Goal: Navigation & Orientation: Find specific page/section

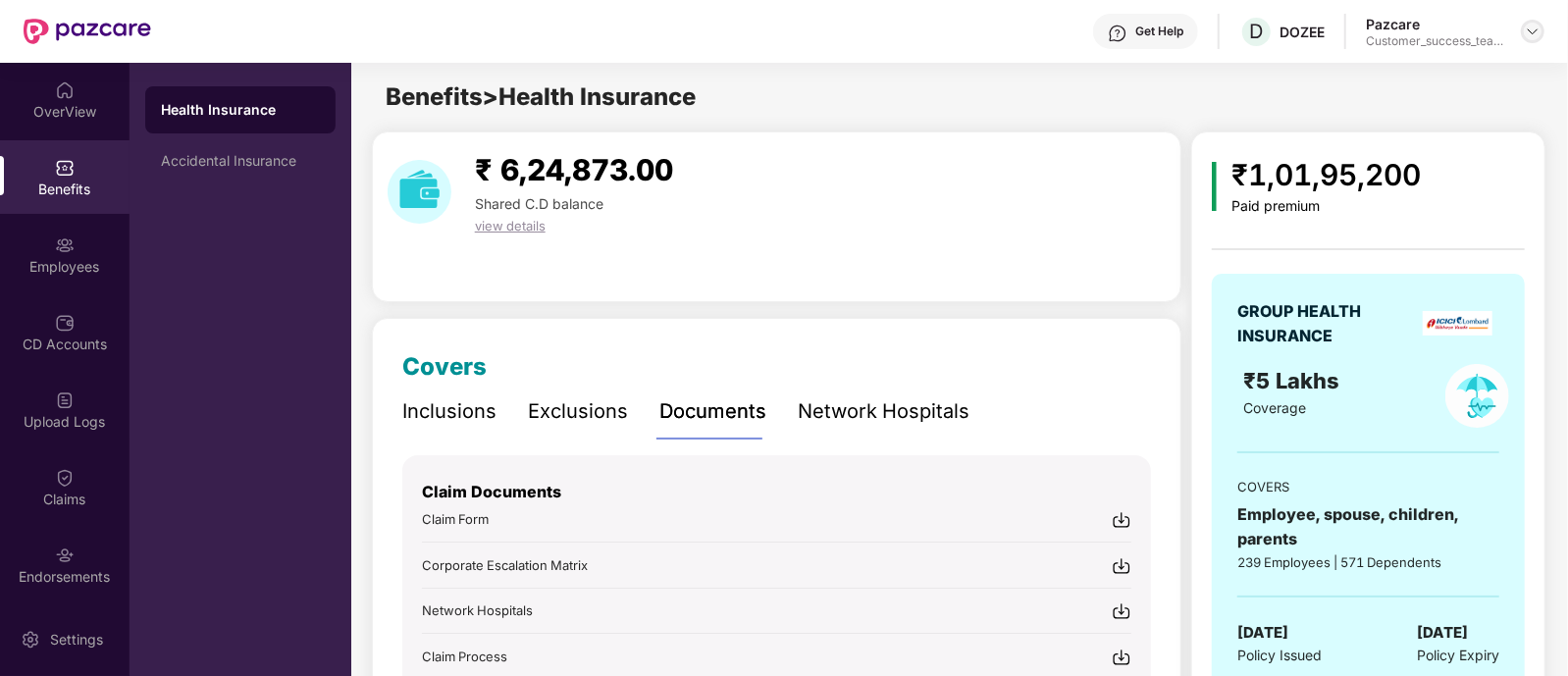
scroll to position [190, 0]
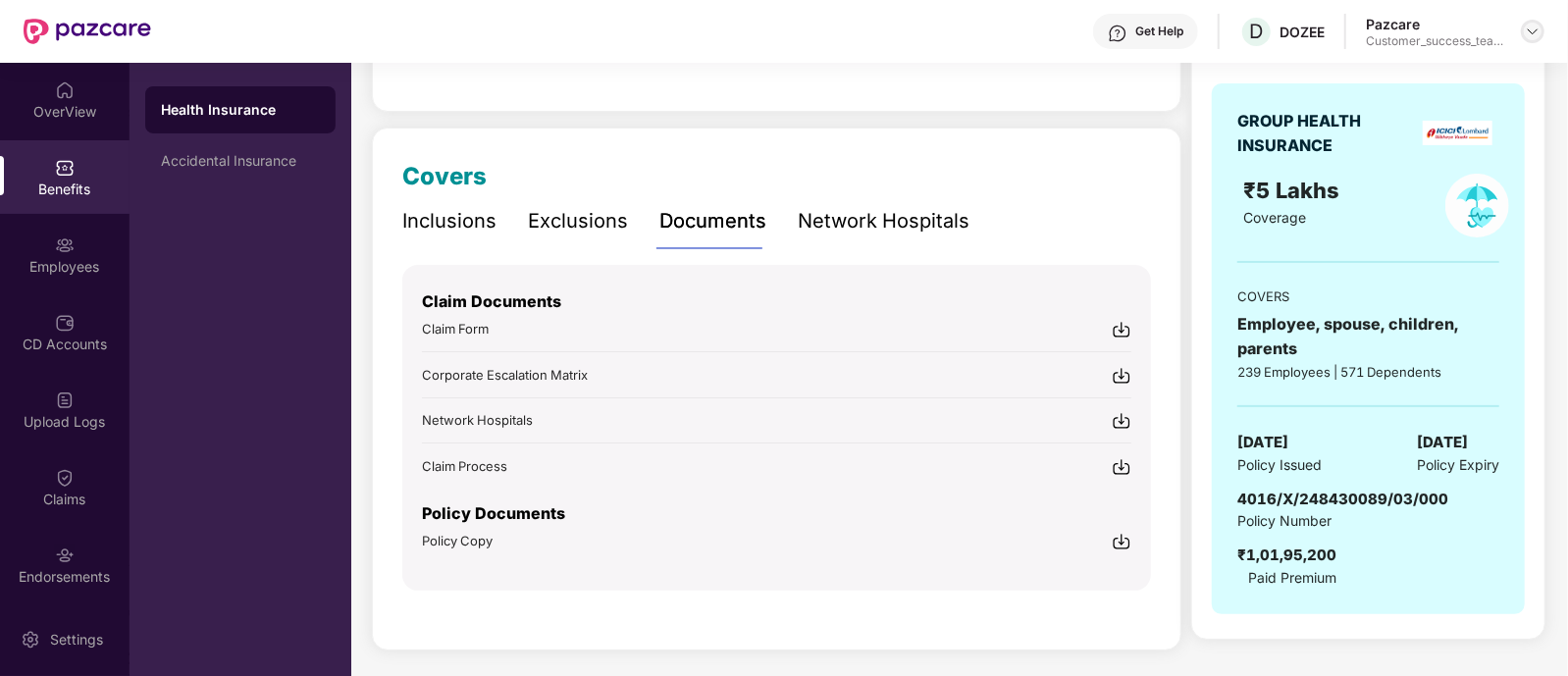
click at [1530, 25] on img at bounding box center [1532, 32] width 16 height 16
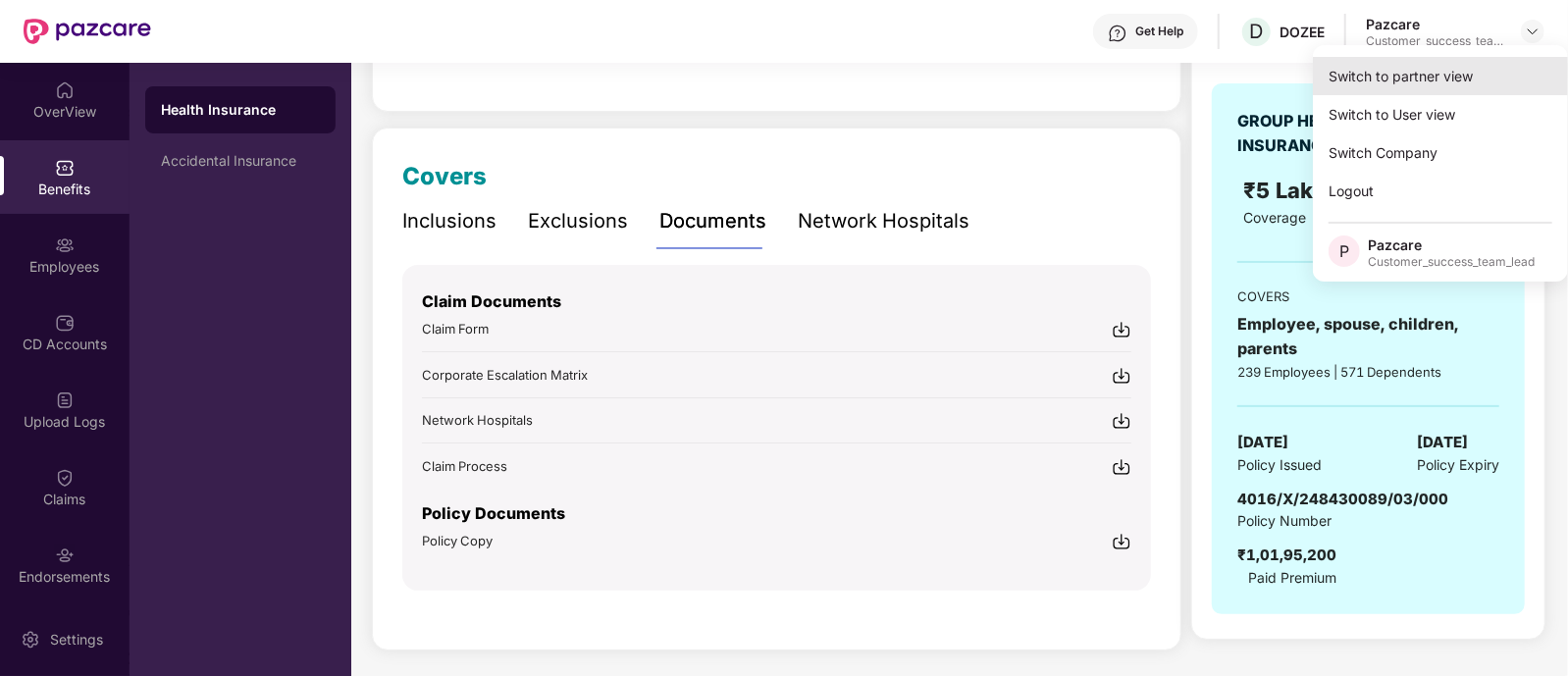
click at [1413, 63] on div "Switch to partner view" at bounding box center [1440, 76] width 255 height 38
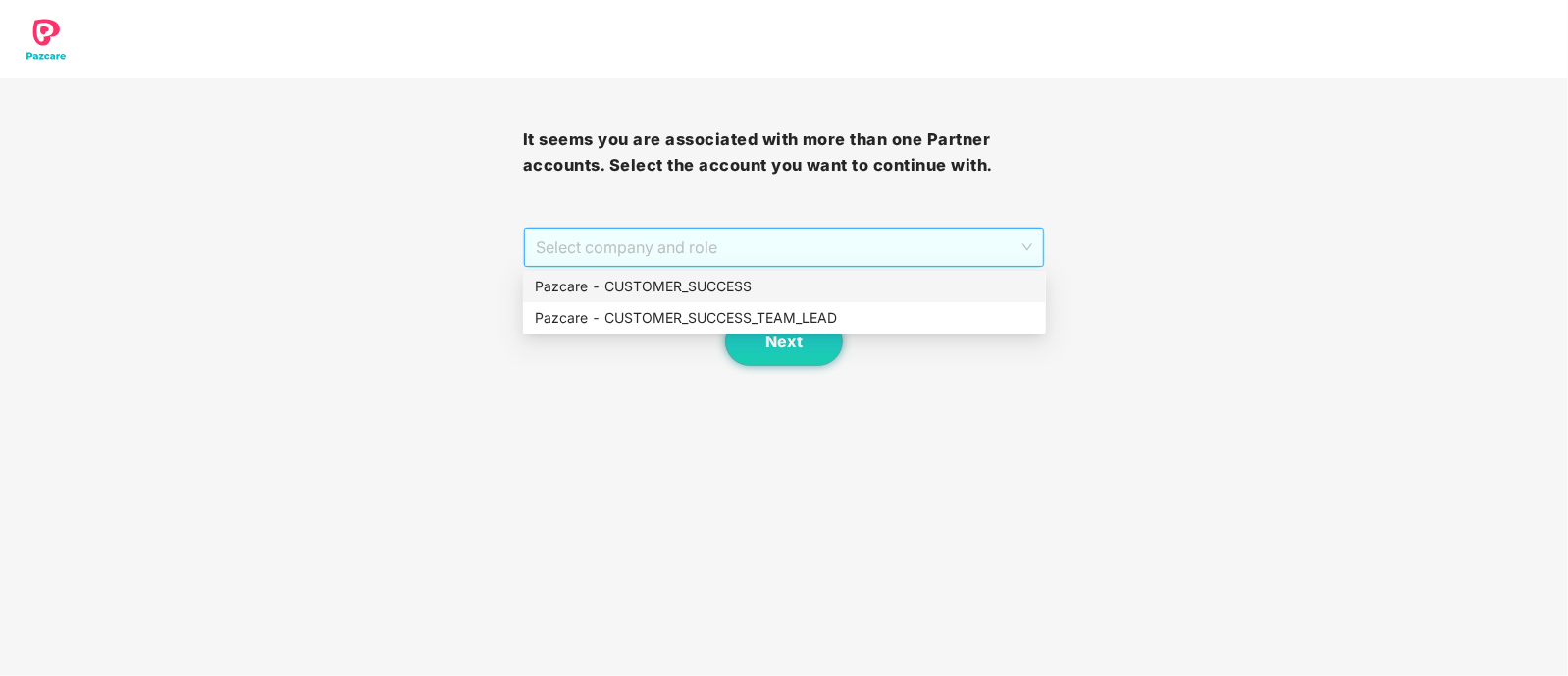
click at [903, 251] on span "Select company and role" at bounding box center [784, 246] width 498 height 37
click at [846, 315] on div "Pazcare - CUSTOMER_SUCCESS_TEAM_LEAD" at bounding box center [784, 318] width 500 height 22
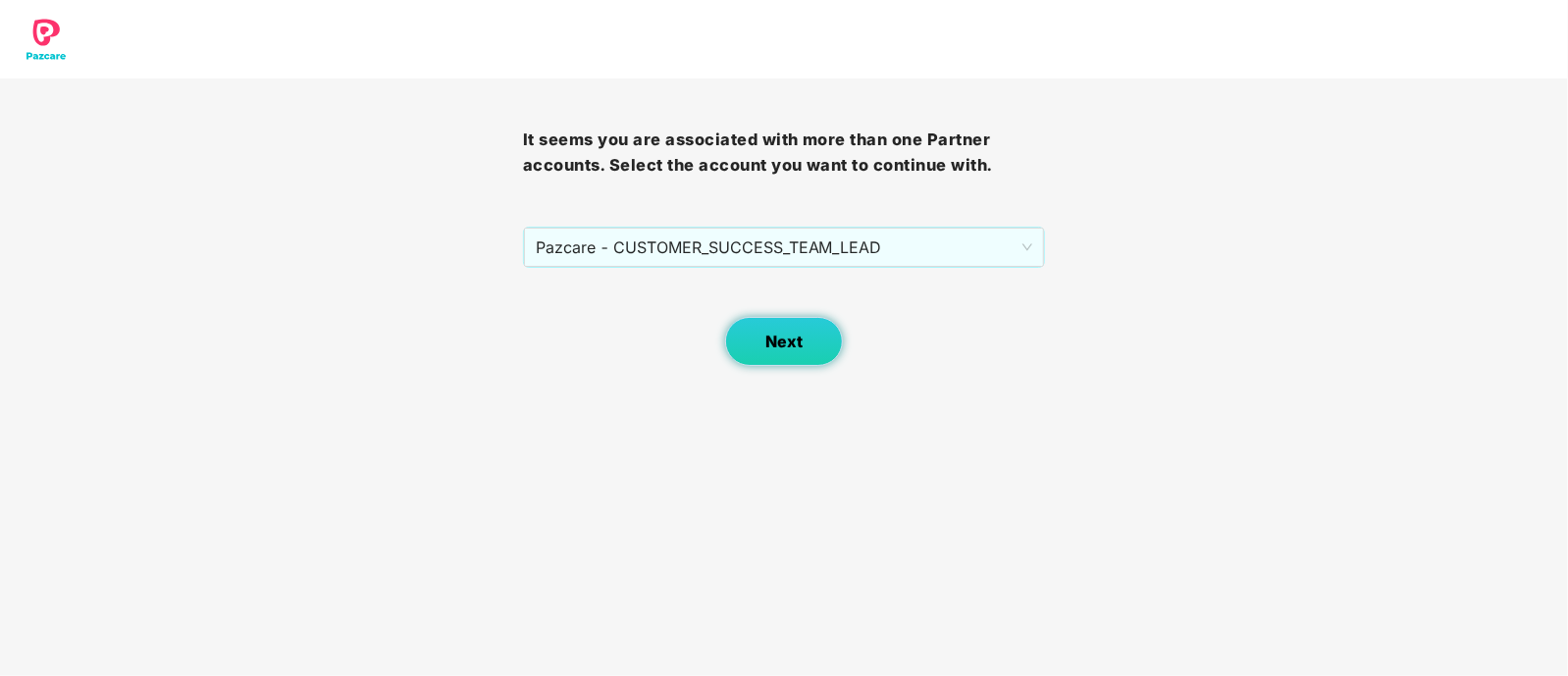
click at [791, 344] on span "Next" at bounding box center [783, 341] width 37 height 19
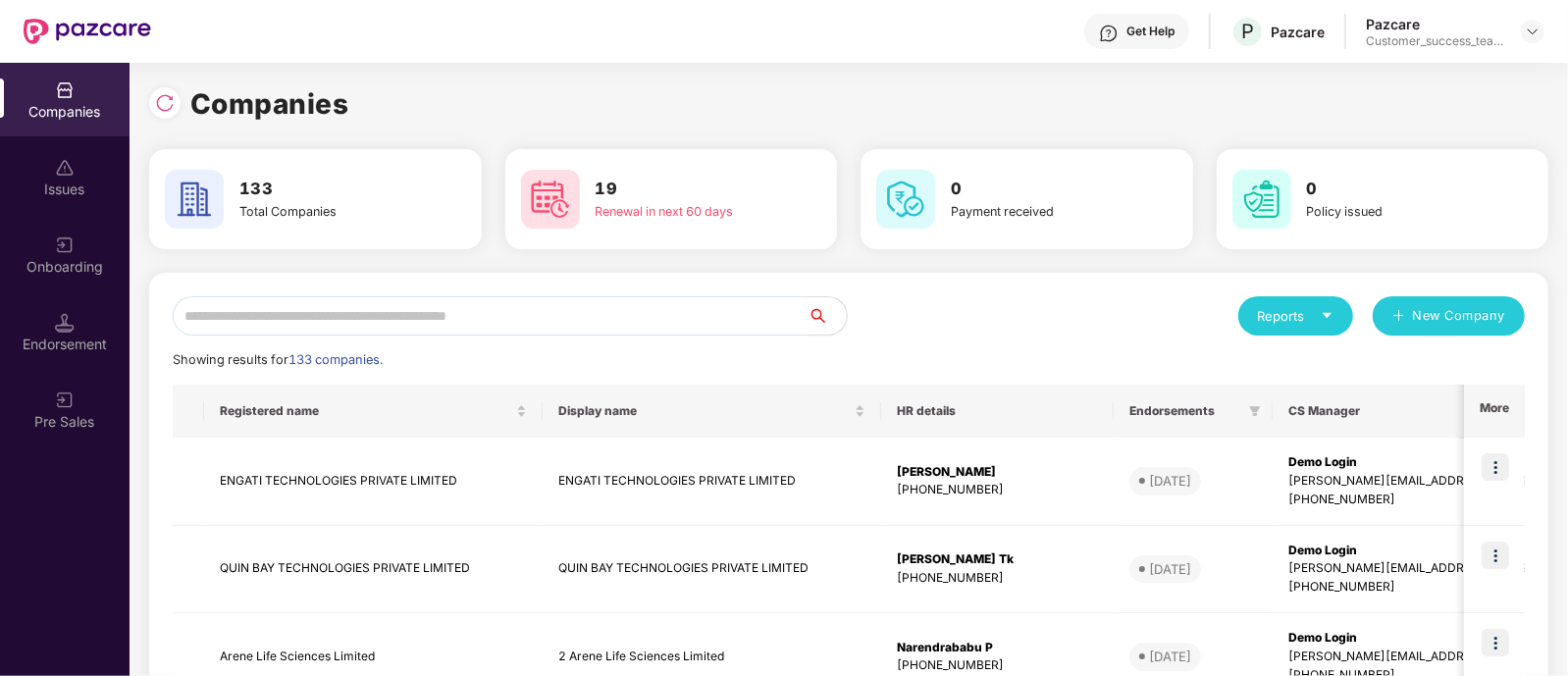
click at [672, 308] on input "text" at bounding box center [490, 315] width 634 height 39
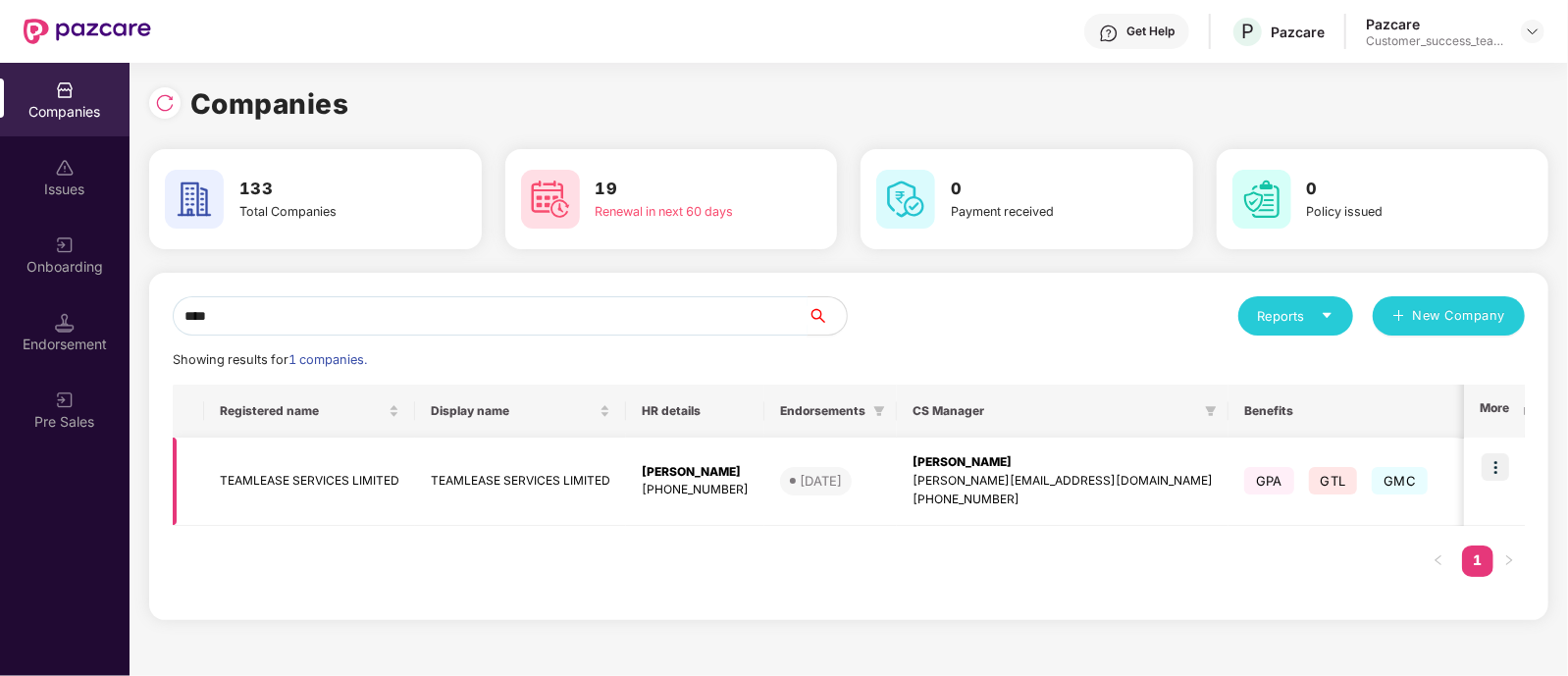
type input "****"
click at [1503, 470] on img at bounding box center [1495, 467] width 28 height 28
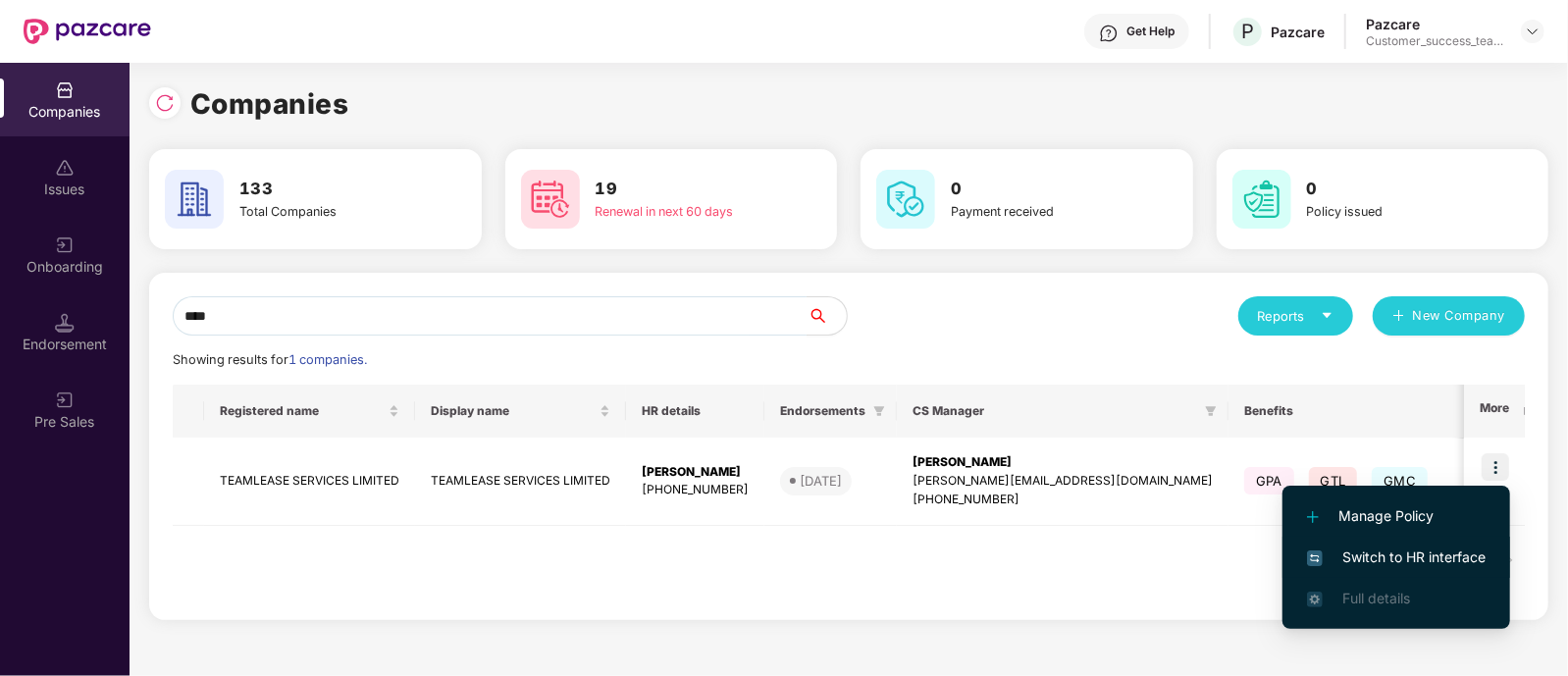
click at [1427, 548] on span "Switch to HR interface" at bounding box center [1395, 557] width 179 height 22
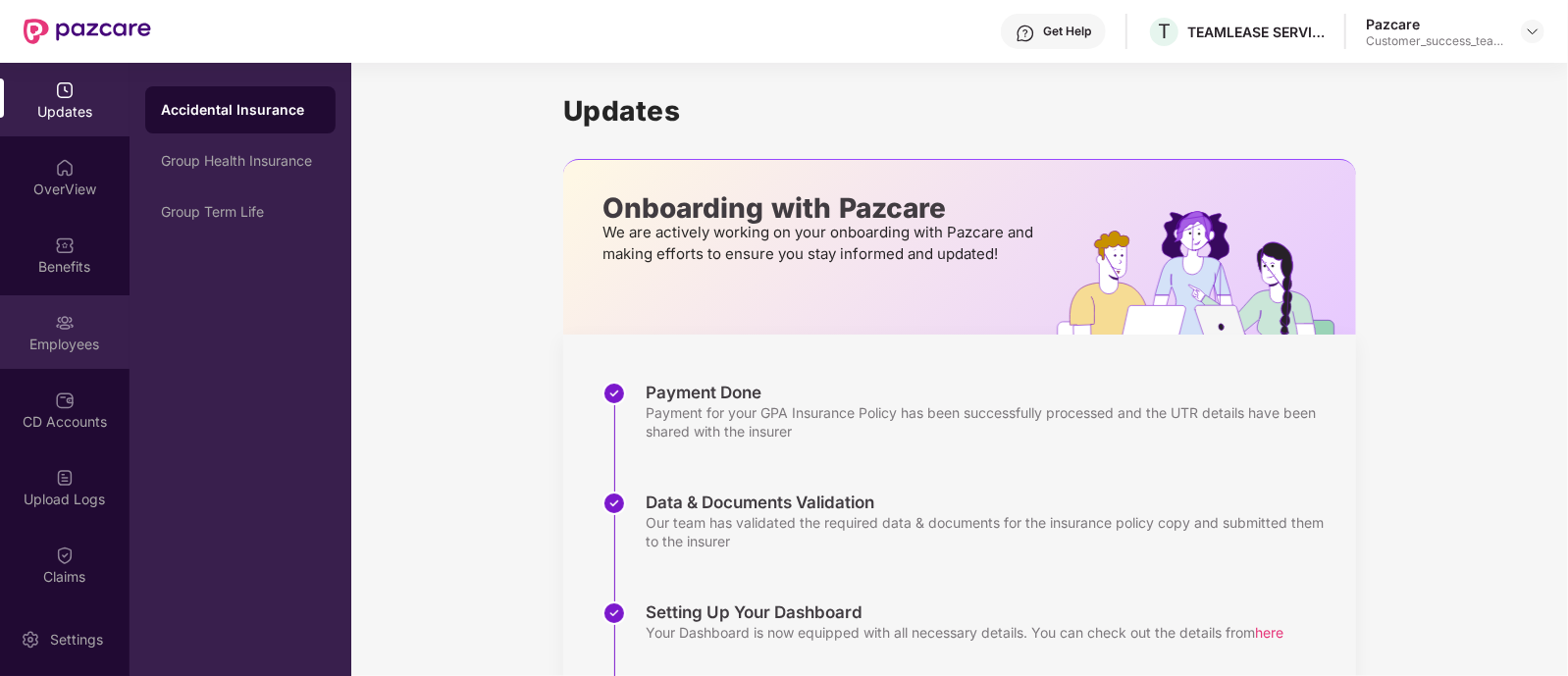
click at [80, 327] on div "Employees" at bounding box center [65, 332] width 130 height 74
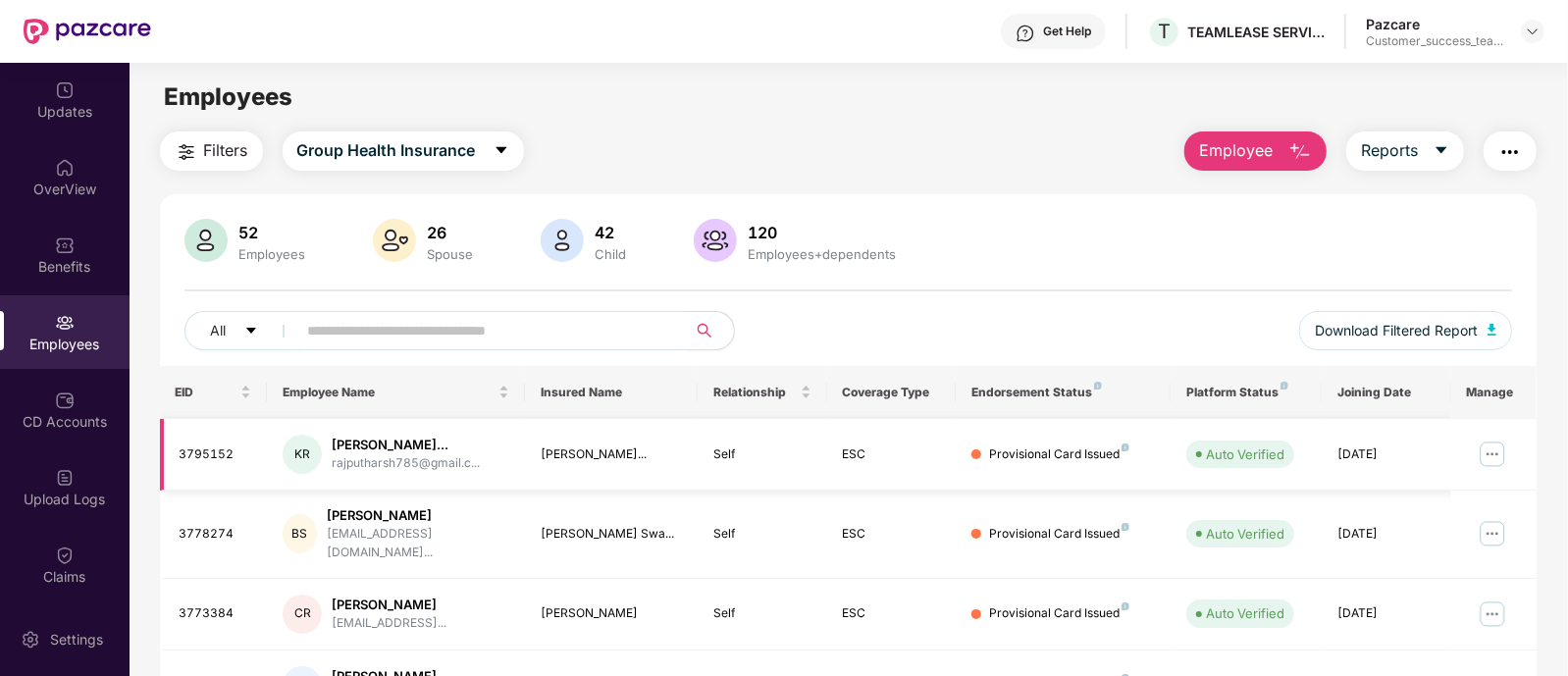
click at [1486, 439] on img at bounding box center [1491, 454] width 31 height 31
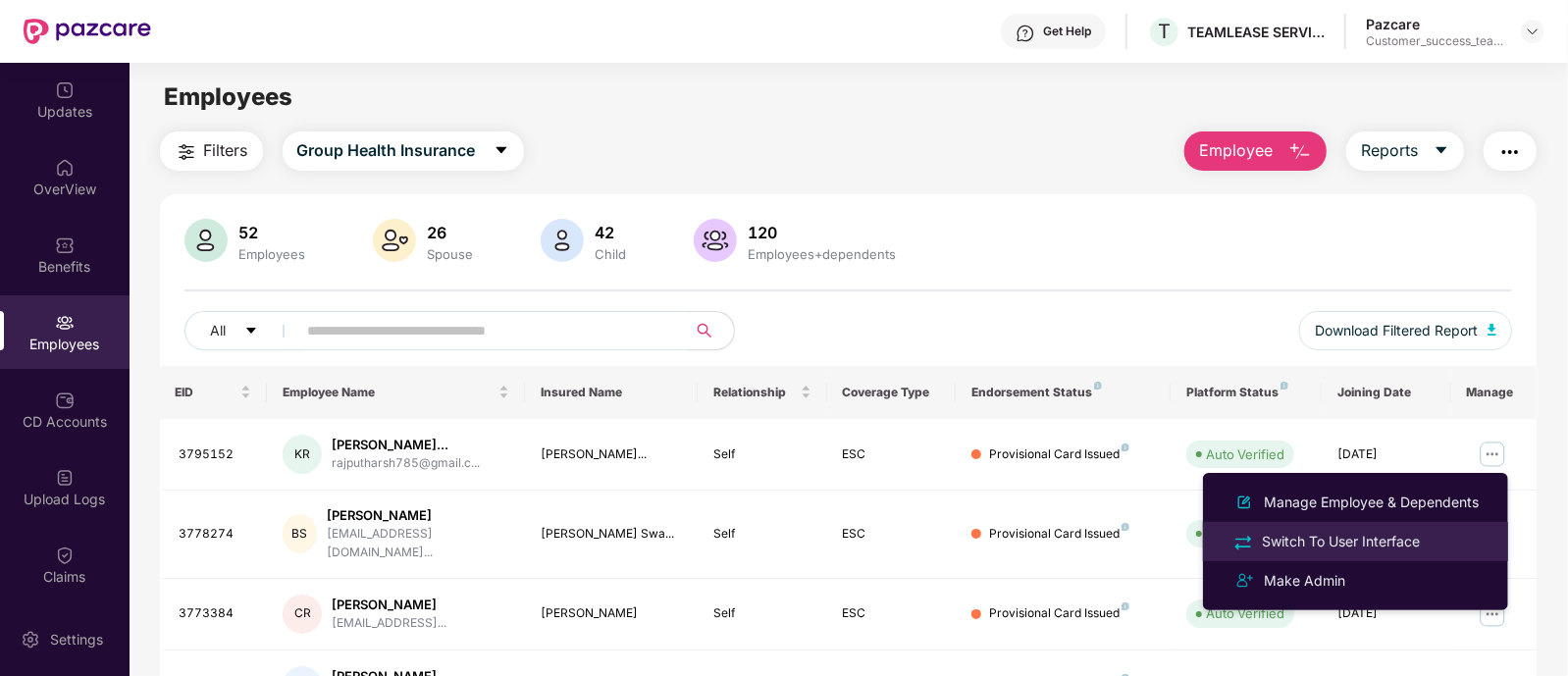
click at [1352, 530] on div "Switch To User Interface" at bounding box center [1341, 541] width 166 height 22
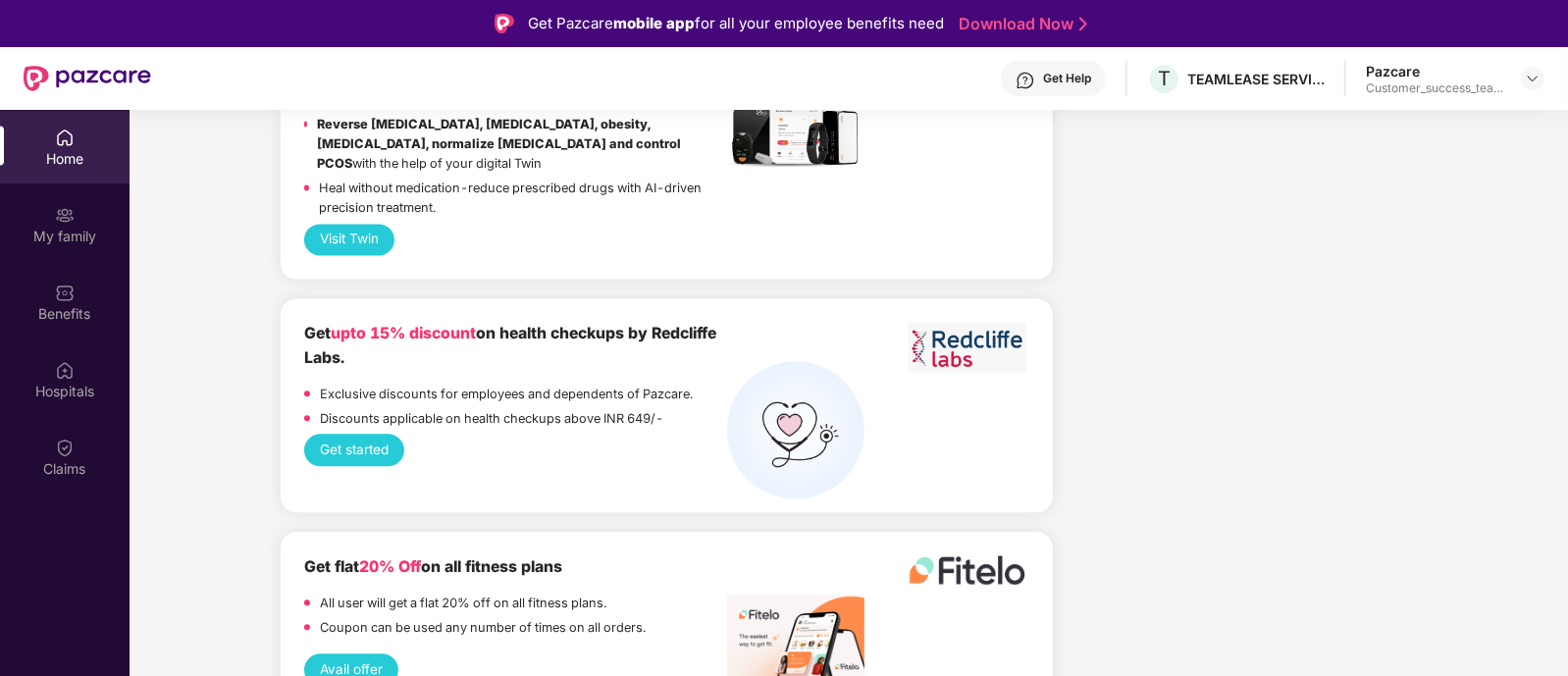
scroll to position [2695, 0]
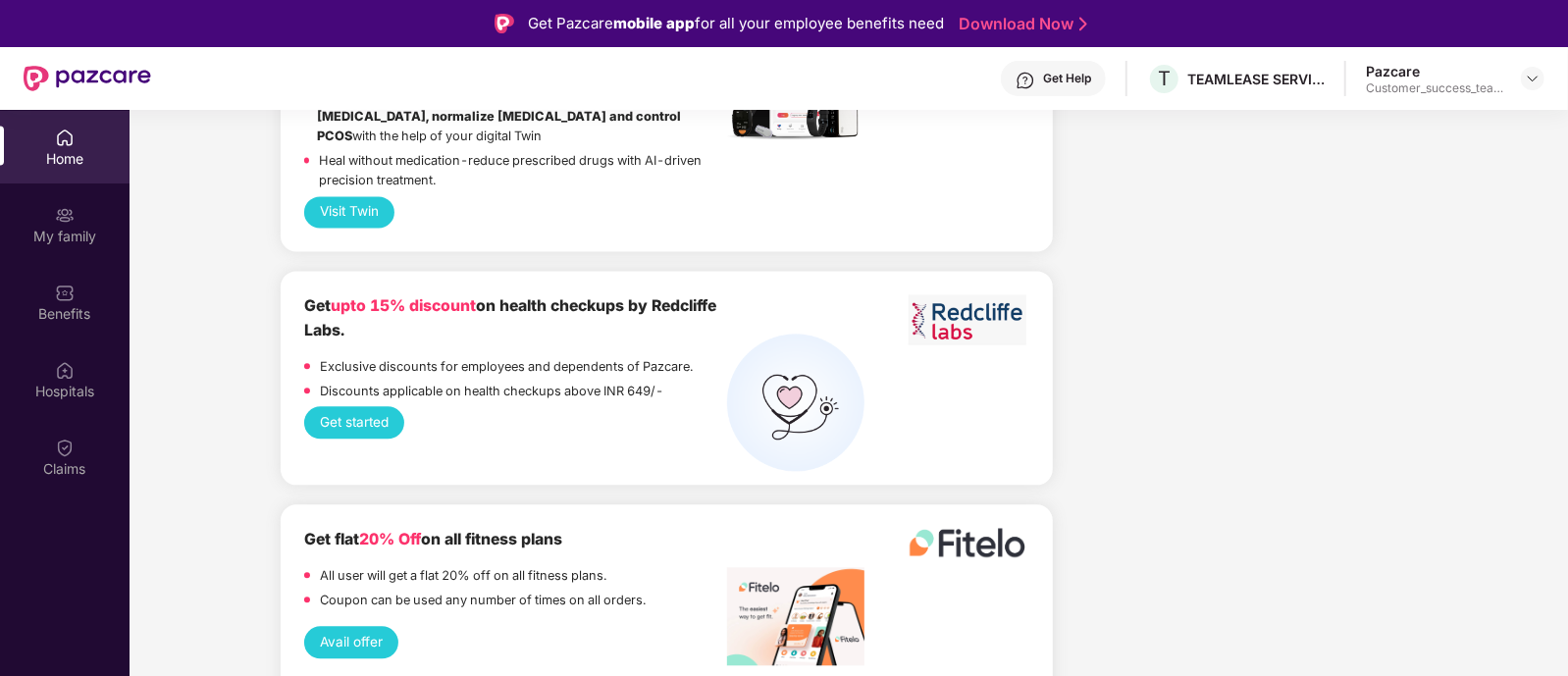
click at [726, 504] on div "Get flat 20% Off on all fitness plans All user will get a flat 20% off on all f…" at bounding box center [666, 610] width 772 height 213
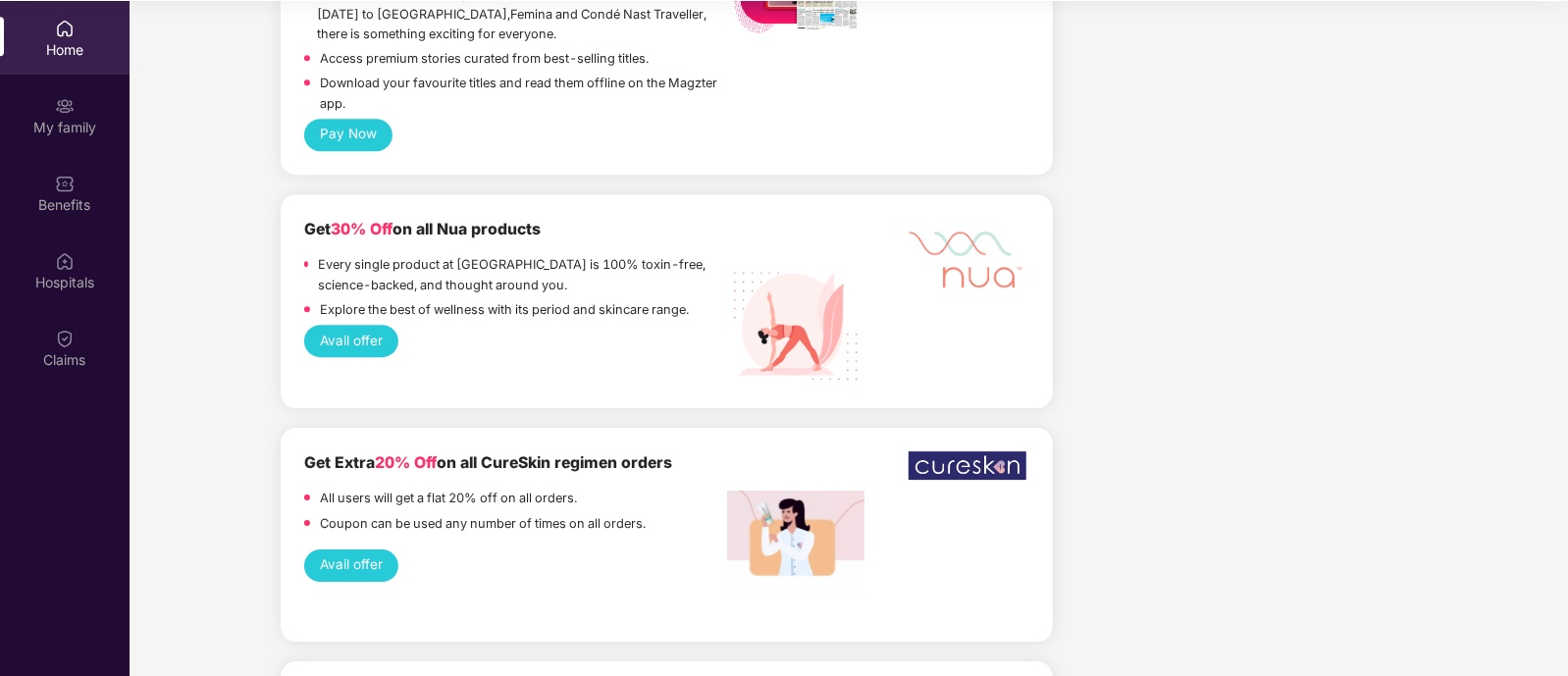
scroll to position [3738, 0]
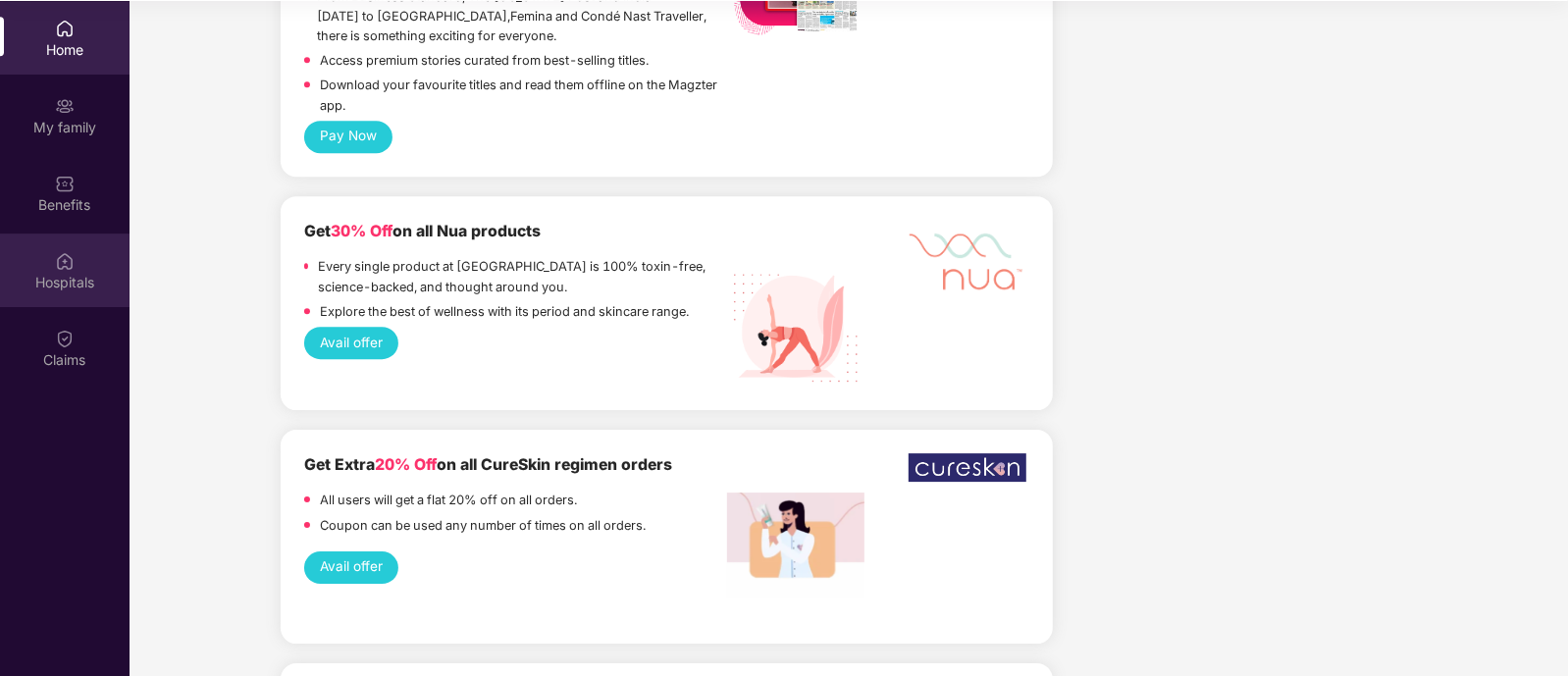
click at [69, 266] on img at bounding box center [65, 261] width 20 height 20
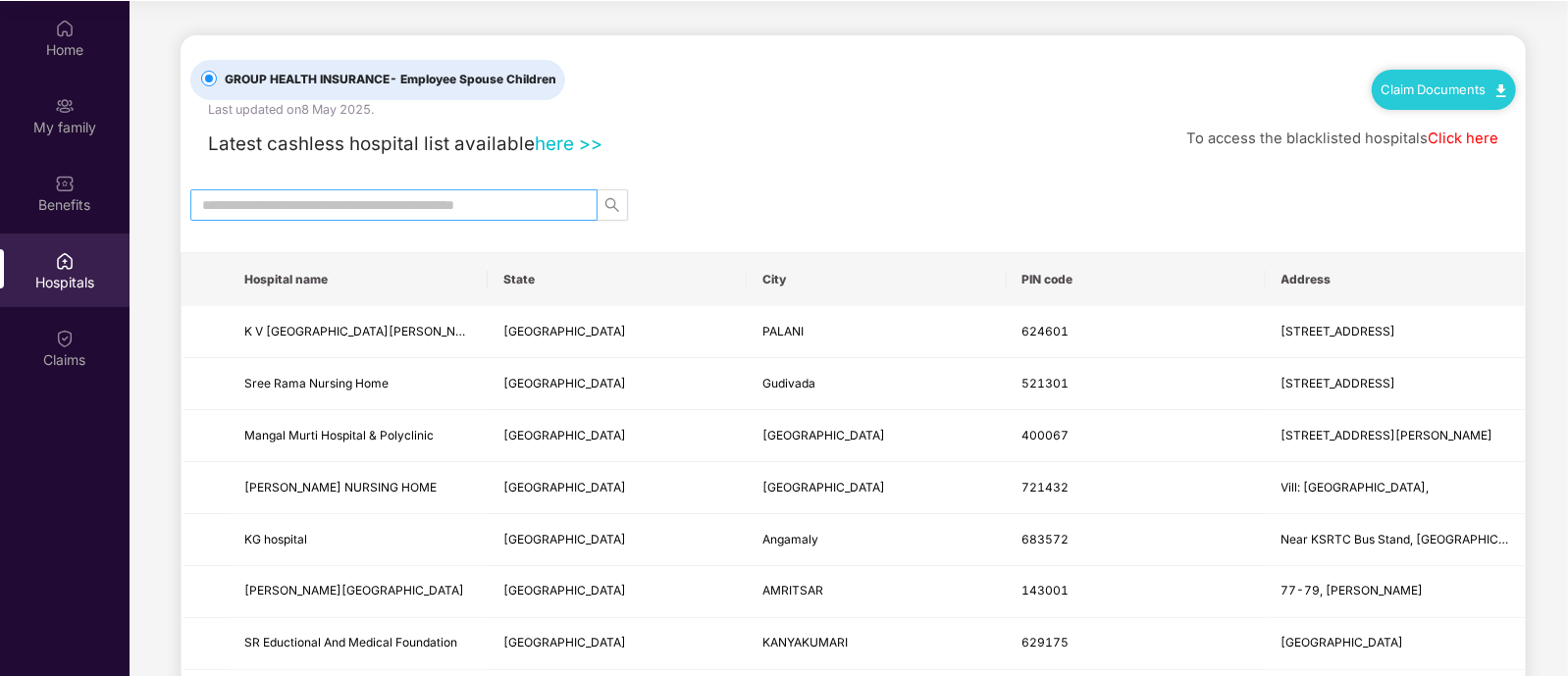
scroll to position [0, 0]
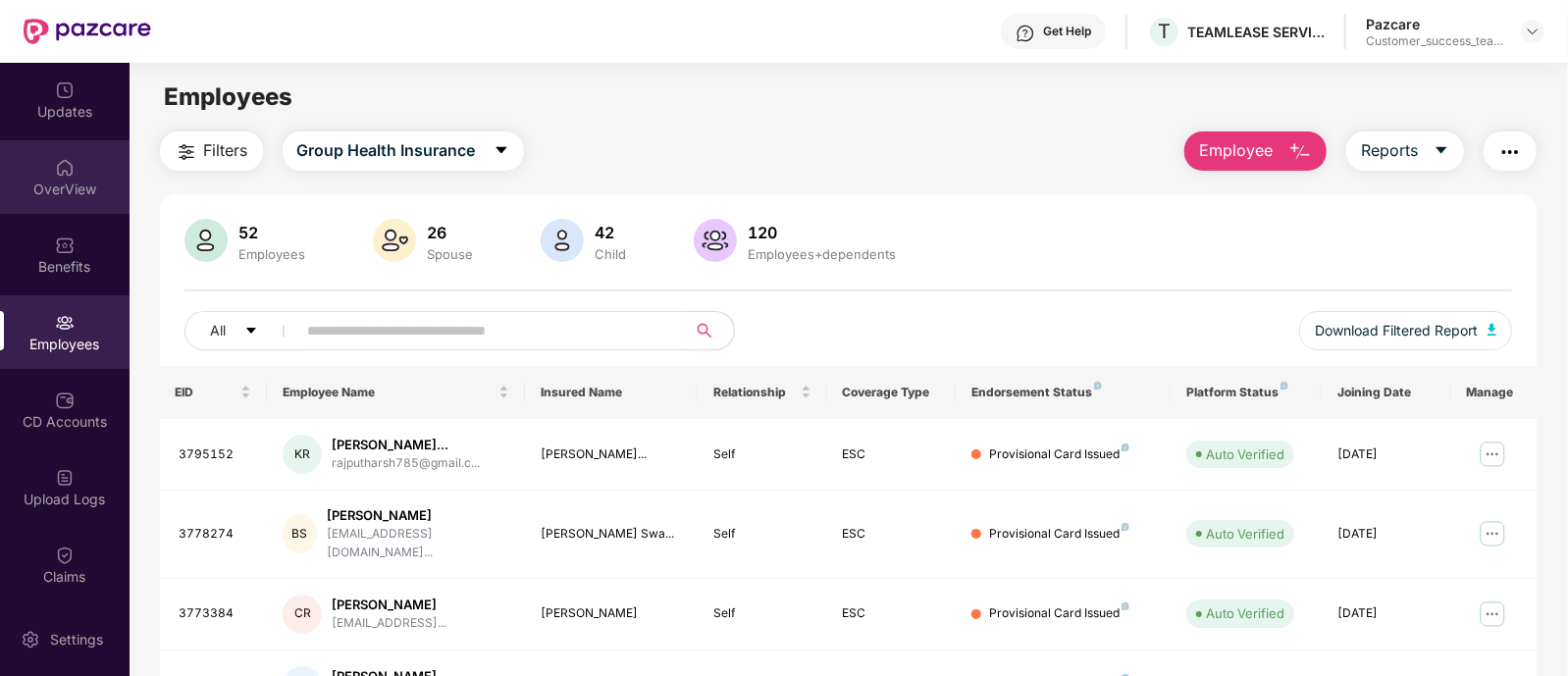
click at [58, 165] on img at bounding box center [65, 168] width 20 height 20
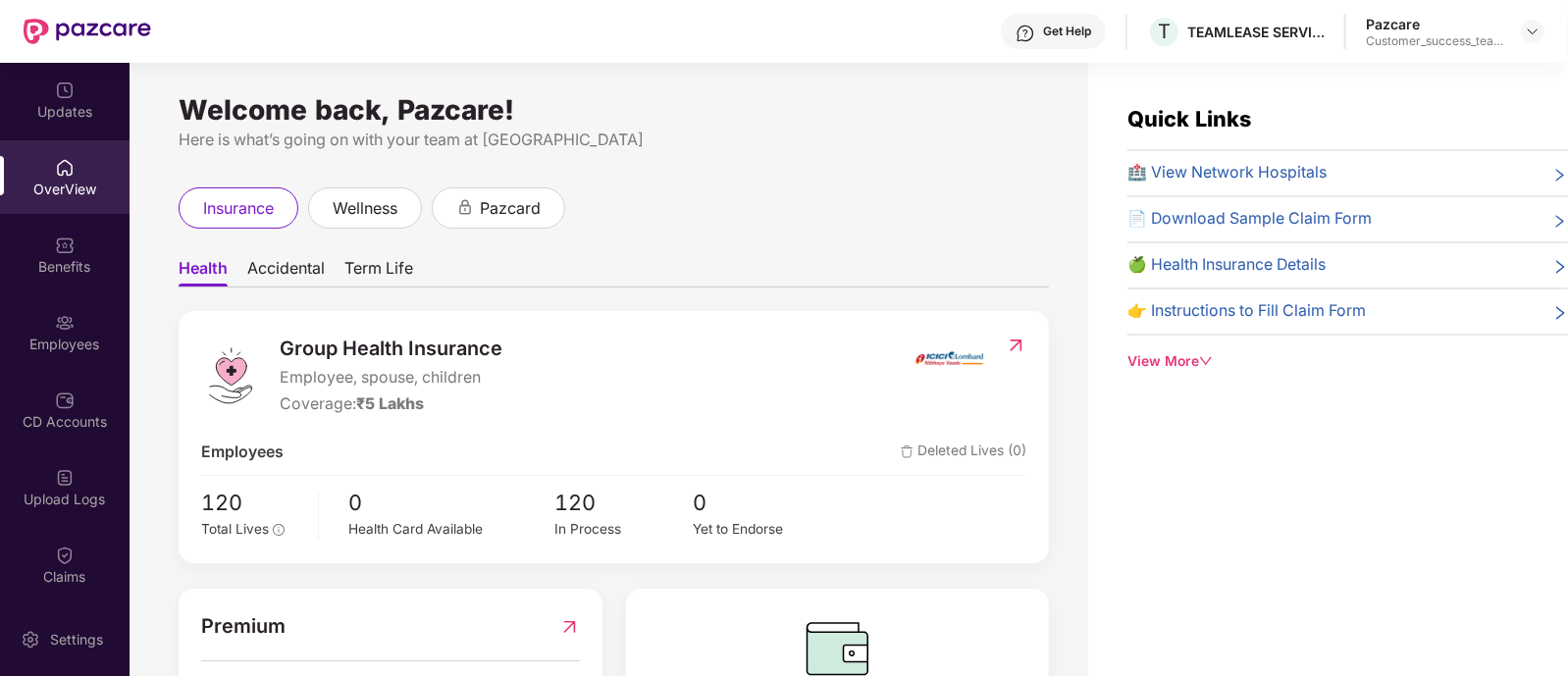
click at [34, 252] on div "Benefits" at bounding box center [65, 254] width 130 height 74
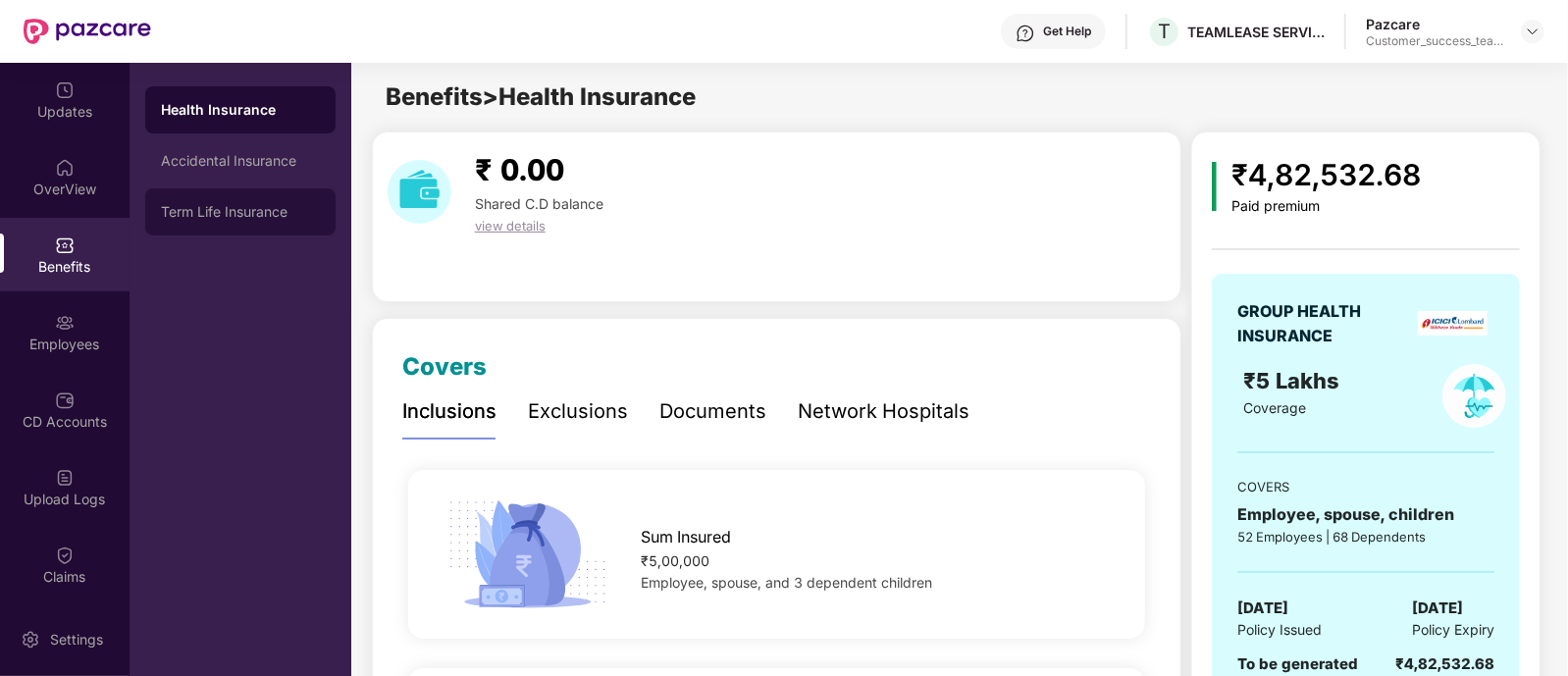
click at [258, 206] on div "Term Life Insurance" at bounding box center [239, 212] width 159 height 16
